Goal: Task Accomplishment & Management: Use online tool/utility

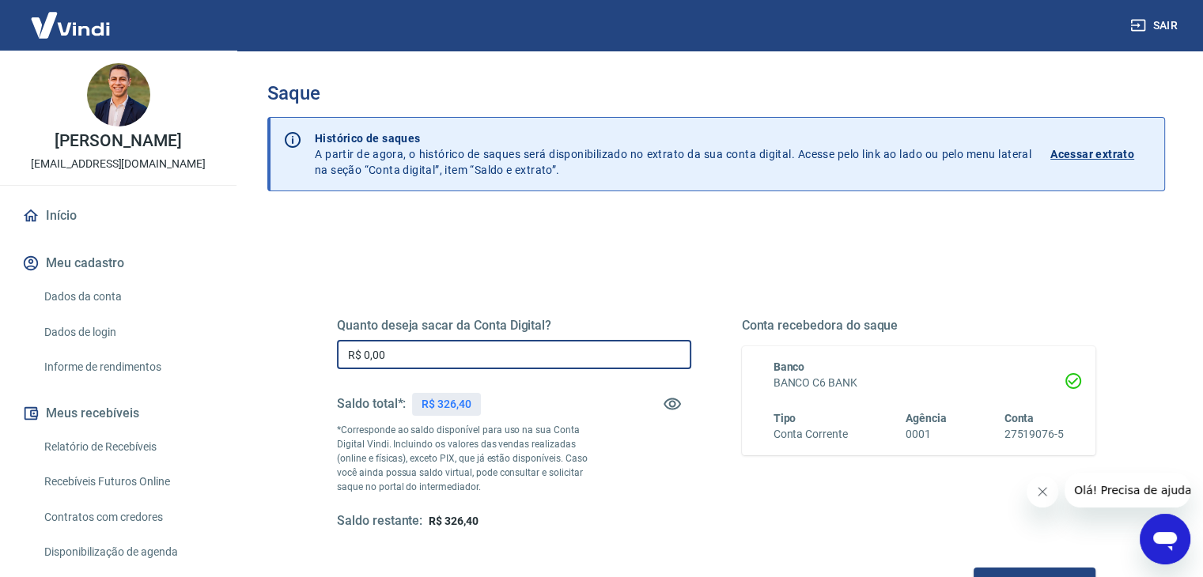
click at [409, 349] on input "R$ 0,00" at bounding box center [514, 354] width 354 height 29
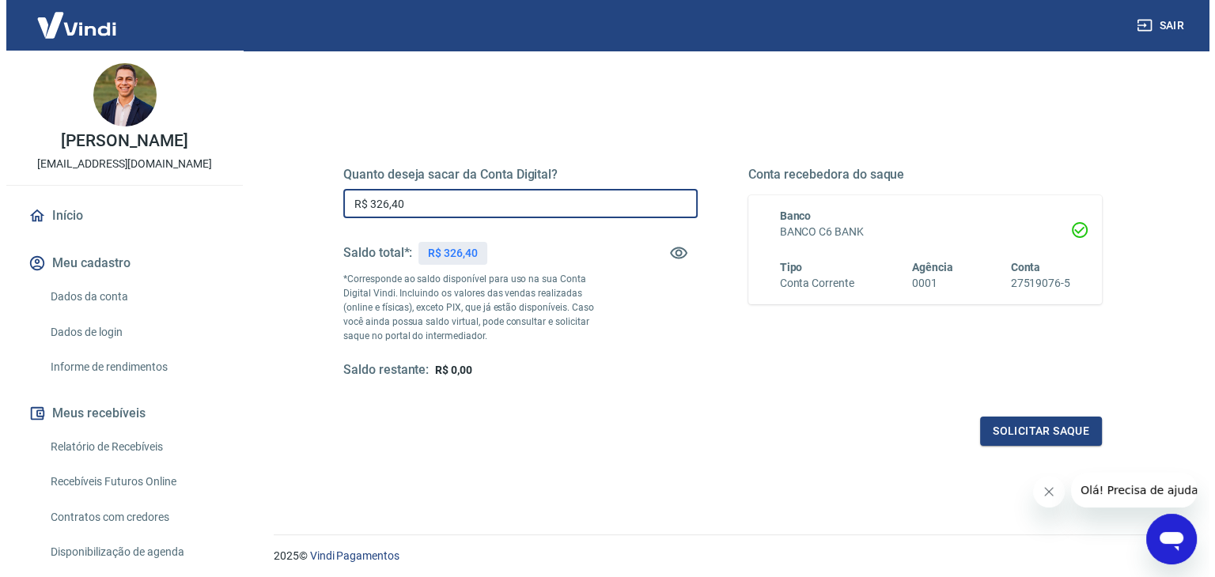
scroll to position [174, 0]
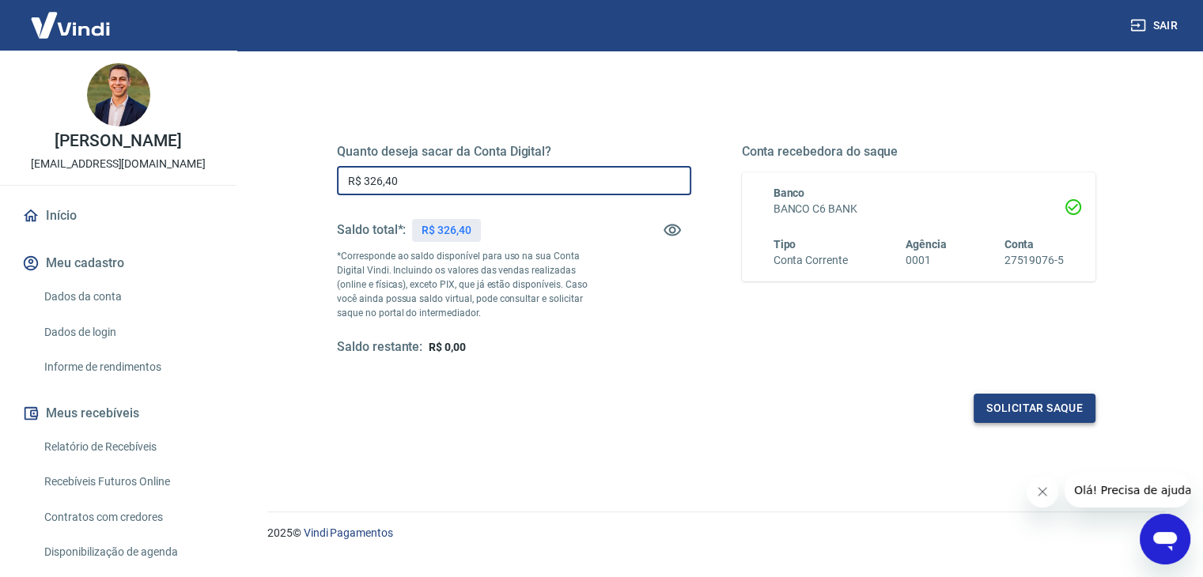
type input "R$ 326,40"
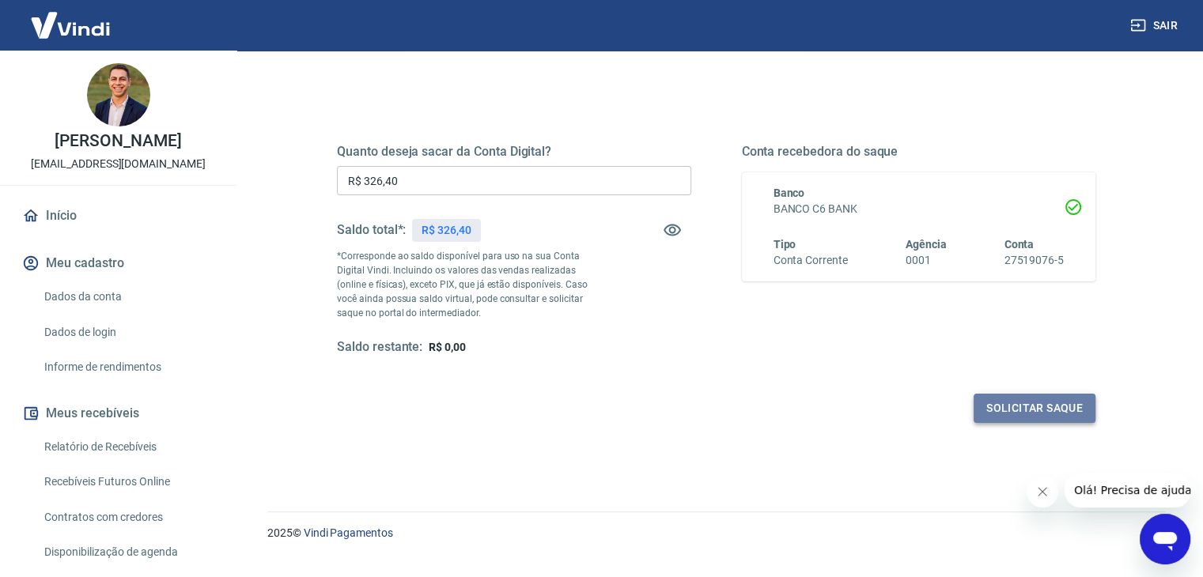
click at [1011, 422] on button "Solicitar saque" at bounding box center [1035, 408] width 122 height 29
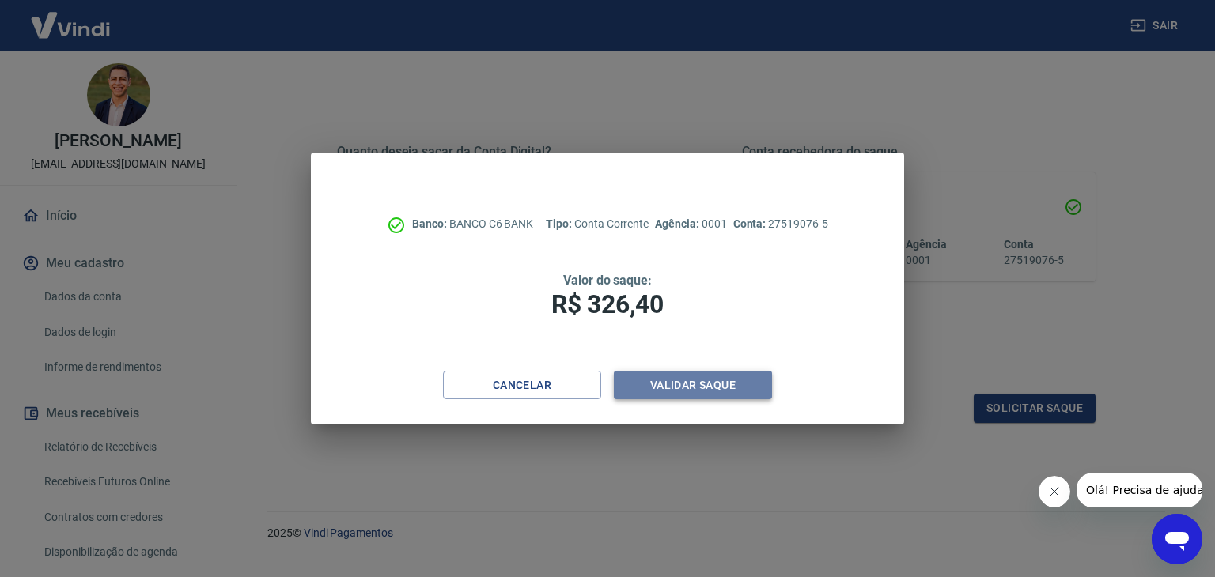
click at [742, 375] on button "Validar saque" at bounding box center [693, 385] width 158 height 29
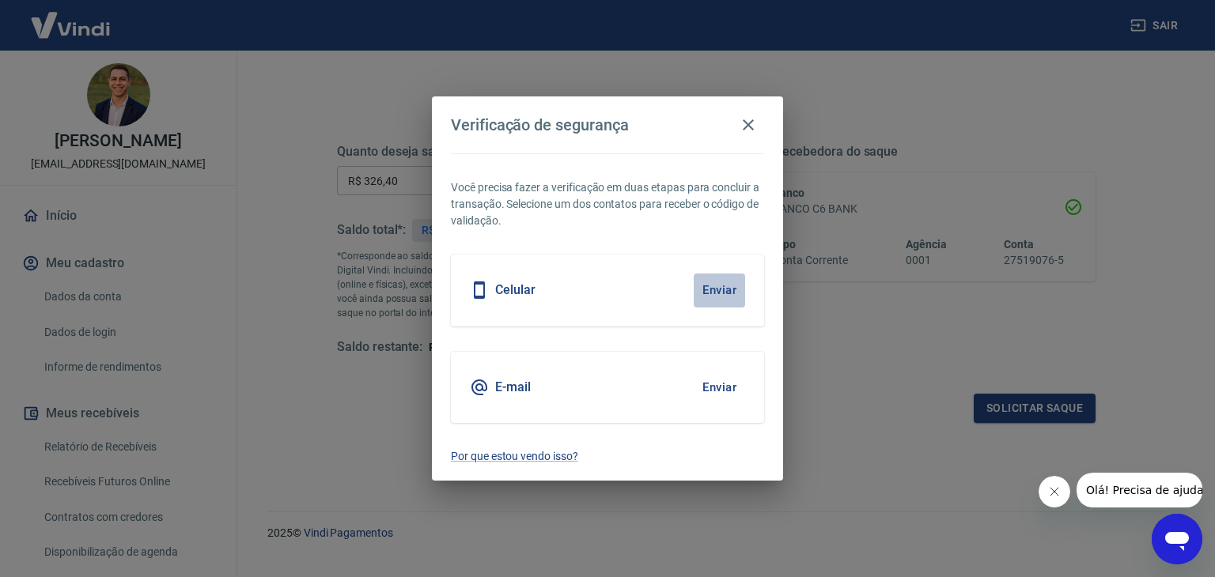
click at [731, 304] on button "Enviar" at bounding box center [719, 290] width 51 height 33
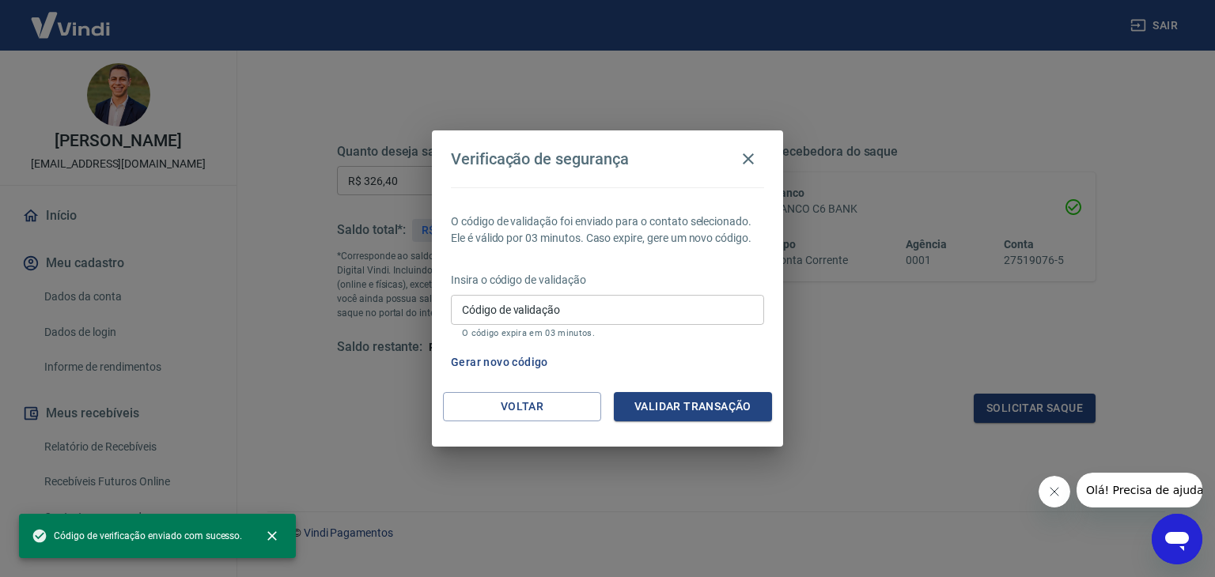
click at [712, 310] on input "Código de validação" at bounding box center [607, 309] width 313 height 29
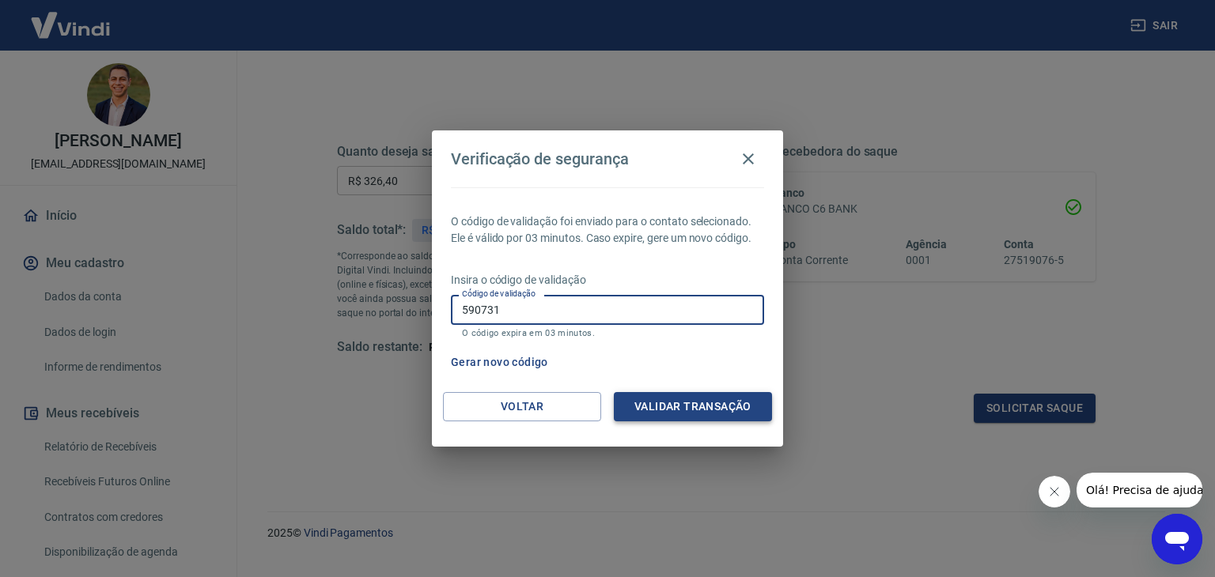
type input "590731"
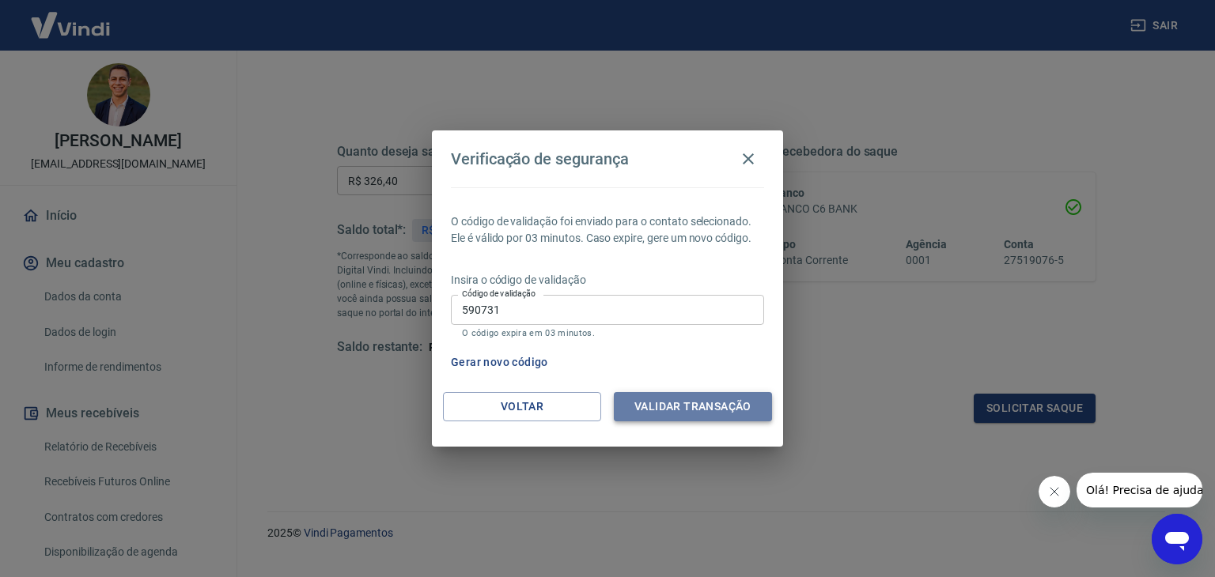
click at [657, 399] on button "Validar transação" at bounding box center [693, 406] width 158 height 29
